Goal: Task Accomplishment & Management: Manage account settings

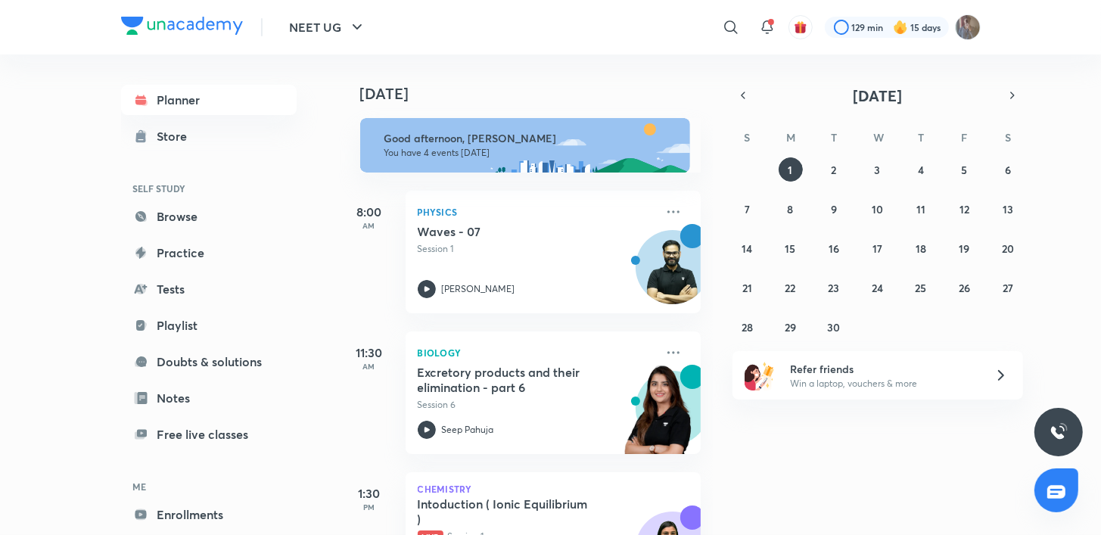
click at [0, 280] on html "NEET UG ​ 129 min 15 days Planner Store SELF STUDY Browse Practice Tests Playli…" at bounding box center [550, 267] width 1101 height 535
click at [585, 87] on h4 "[DATE]" at bounding box center [538, 94] width 356 height 18
